Goal: Find specific page/section: Find specific page/section

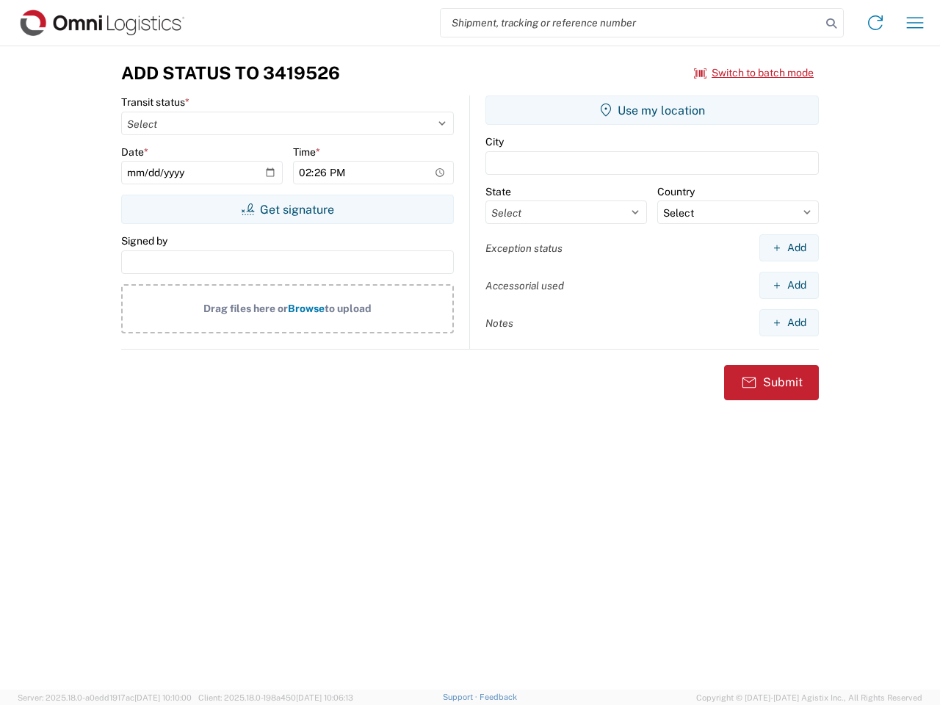
click at [631, 23] on input "search" at bounding box center [631, 23] width 380 height 28
click at [831, 23] on icon at bounding box center [831, 23] width 21 height 21
click at [875, 23] on icon at bounding box center [875, 22] width 23 height 23
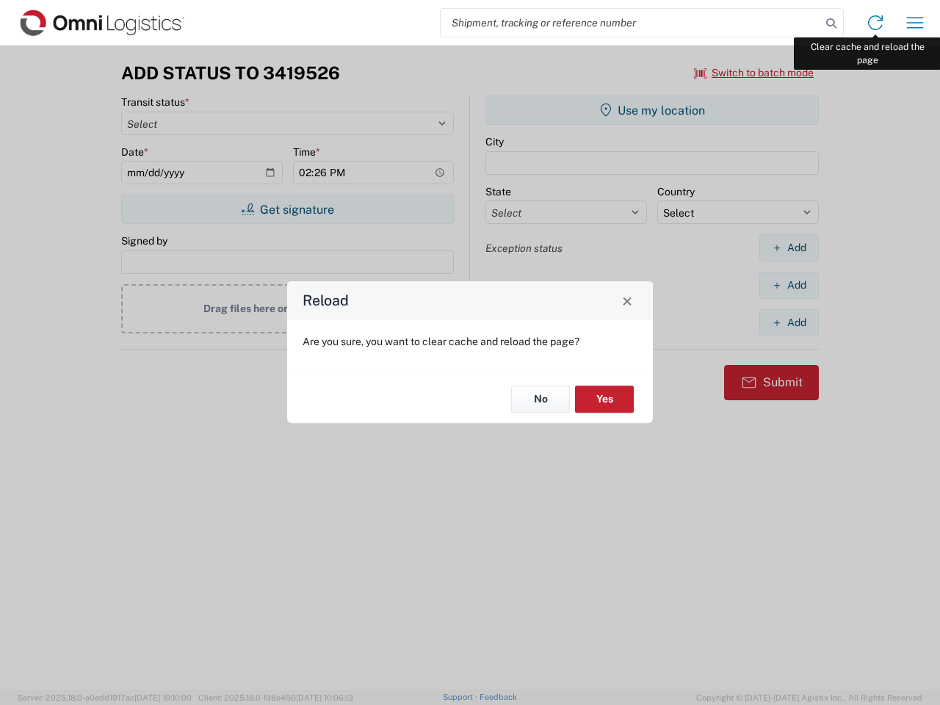
click at [915, 23] on div "Reload Are you sure, you want to clear cache and reload the page? No Yes" at bounding box center [470, 352] width 940 height 705
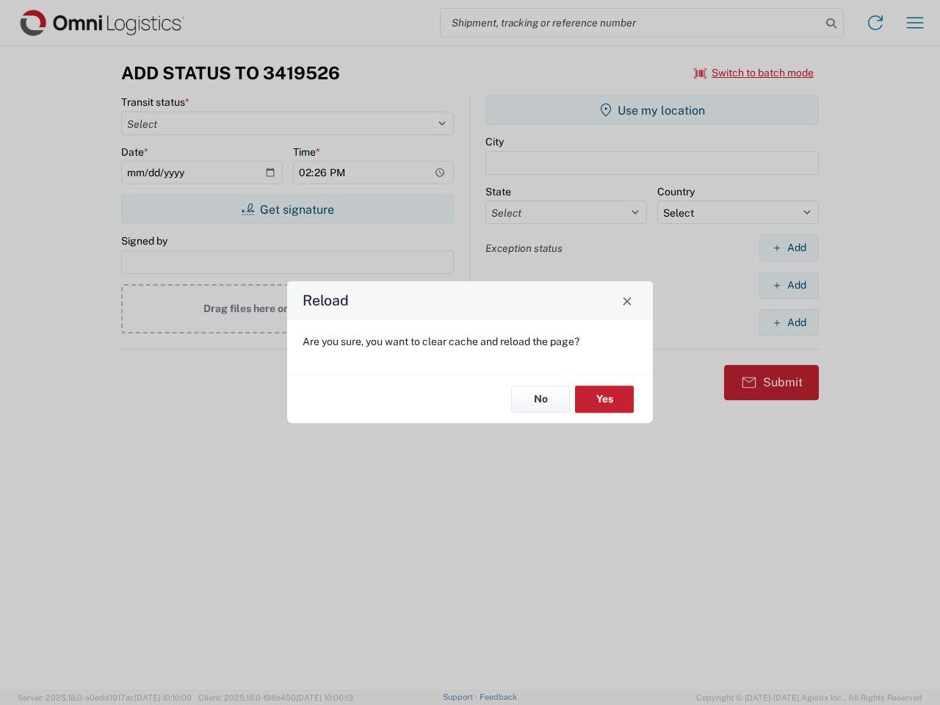
click at [754, 73] on div "Reload Are you sure, you want to clear cache and reload the page? No Yes" at bounding box center [470, 352] width 940 height 705
click at [287, 209] on div "Reload Are you sure, you want to clear cache and reload the page? No Yes" at bounding box center [470, 352] width 940 height 705
click at [652, 110] on div "Reload Are you sure, you want to clear cache and reload the page? No Yes" at bounding box center [470, 352] width 940 height 705
click at [789, 247] on div "Reload Are you sure, you want to clear cache and reload the page? No Yes" at bounding box center [470, 352] width 940 height 705
click at [789, 285] on div "Reload Are you sure, you want to clear cache and reload the page? No Yes" at bounding box center [470, 352] width 940 height 705
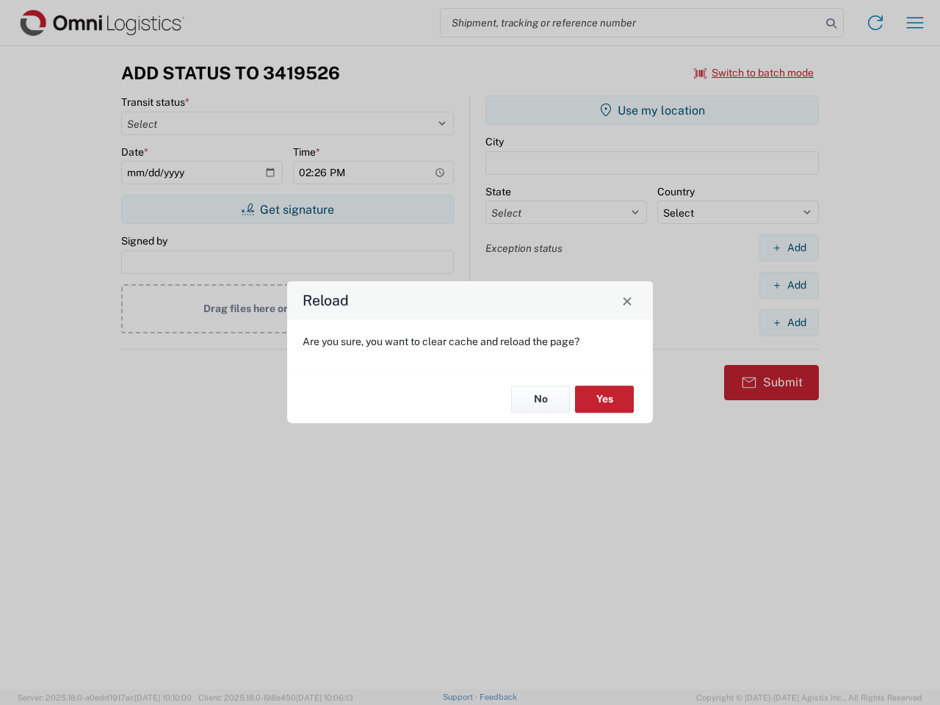
click at [789, 322] on div "Reload Are you sure, you want to clear cache and reload the page? No Yes" at bounding box center [470, 352] width 940 height 705
